Goal: Check status: Check status

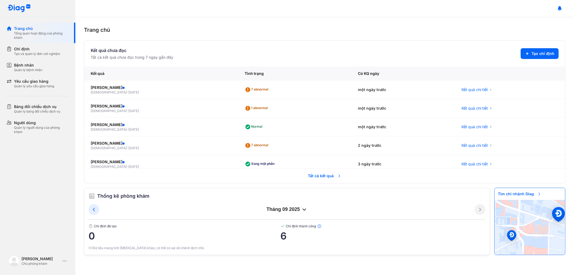
click at [320, 178] on span "Tất cả kết quả" at bounding box center [325, 176] width 40 height 12
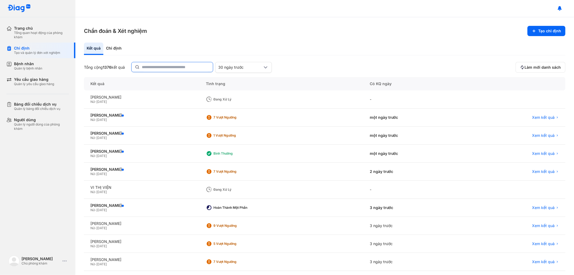
click at [159, 68] on input "text" at bounding box center [176, 67] width 68 height 10
type input "*"
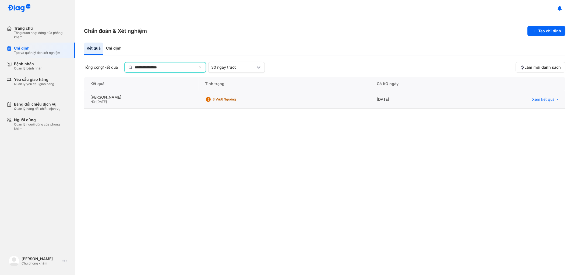
type input "**********"
click at [543, 99] on span "Xem kết quả" at bounding box center [543, 99] width 23 height 5
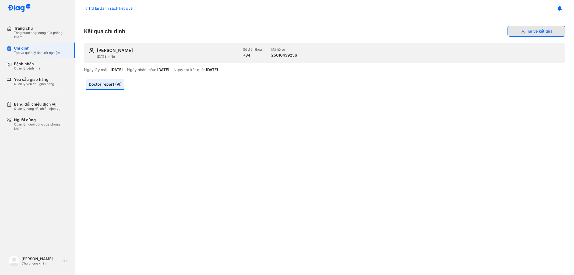
click at [521, 32] on icon at bounding box center [523, 31] width 4 height 4
